Goal: Contribute content: Add original content to the website for others to see

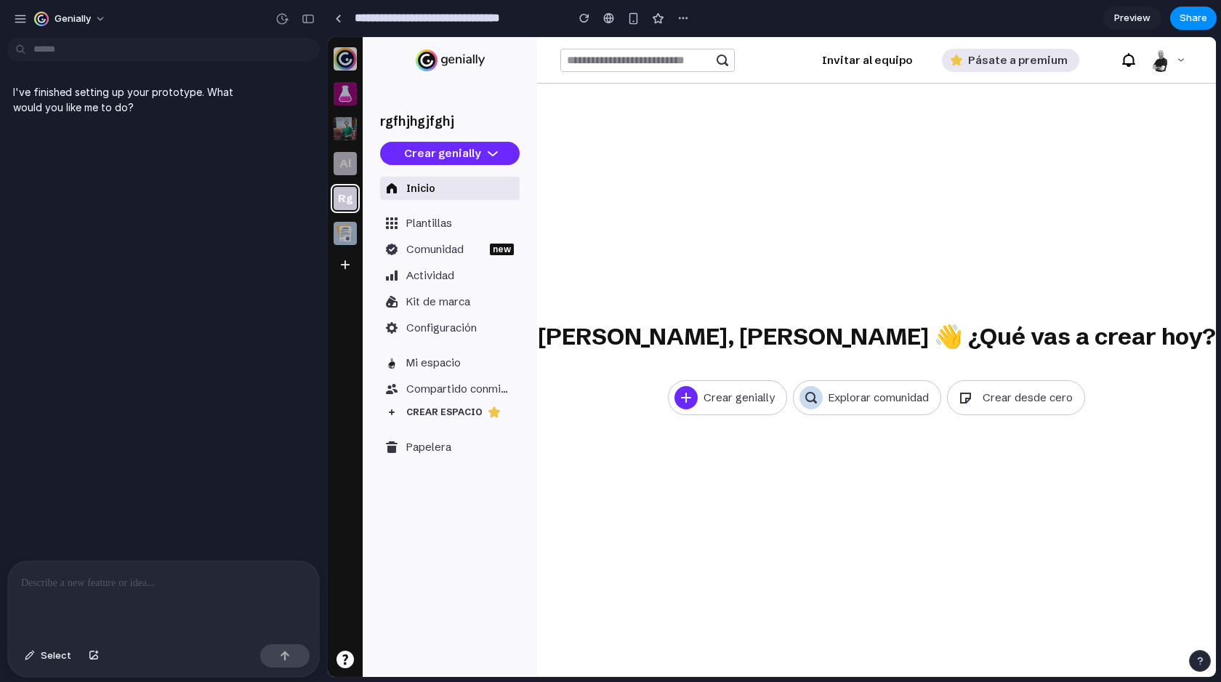
click at [132, 582] on p at bounding box center [163, 582] width 285 height 17
click at [180, 574] on p at bounding box center [163, 582] width 285 height 17
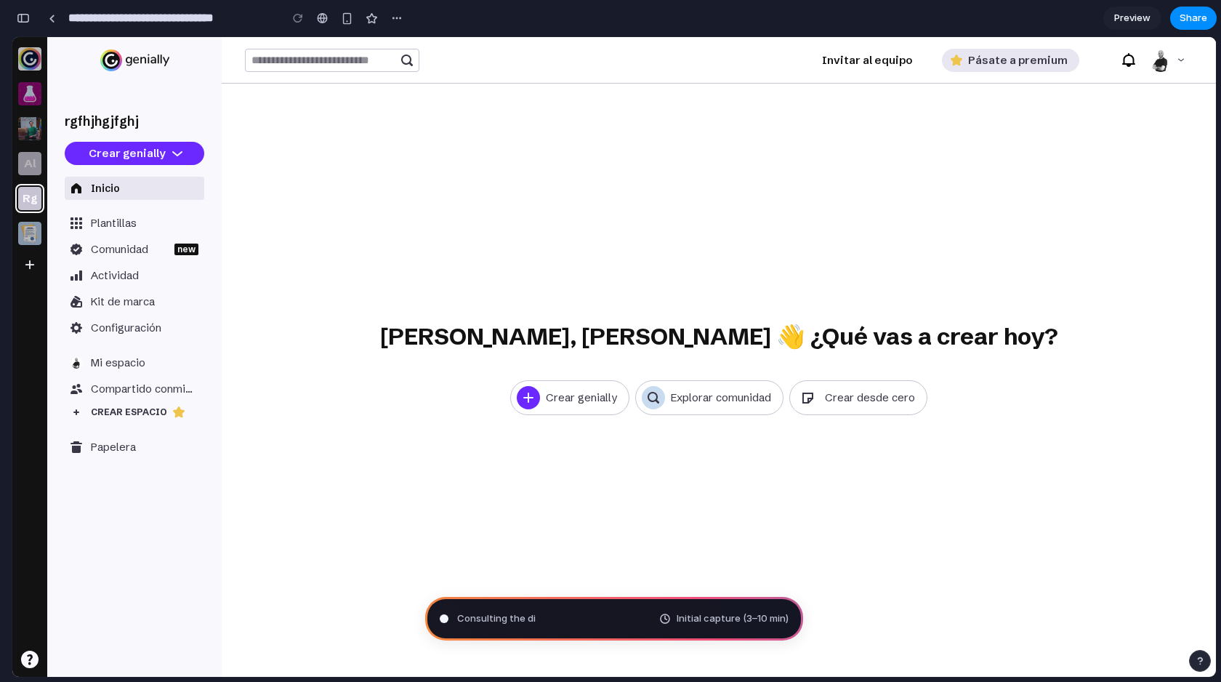
type input "**********"
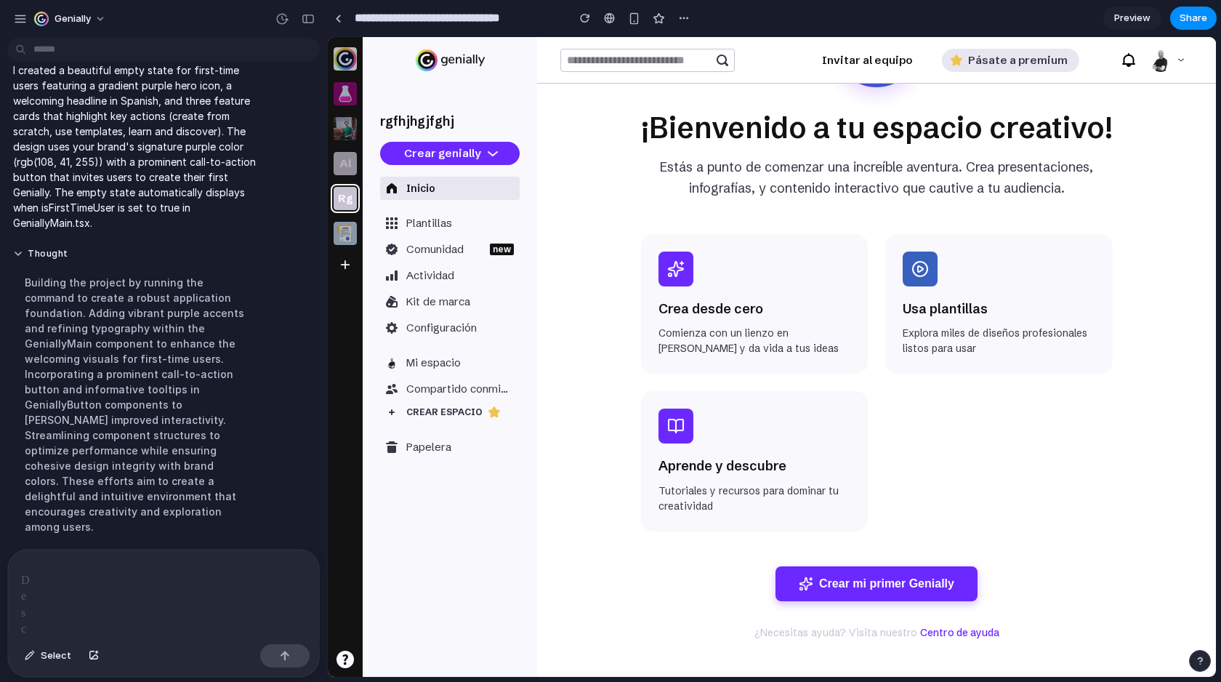
scroll to position [140, 0]
click at [685, 275] on div at bounding box center [675, 268] width 35 height 35
click at [837, 585] on button "Crear mi primer Genially" at bounding box center [876, 582] width 202 height 35
